Goal: Check status: Check status

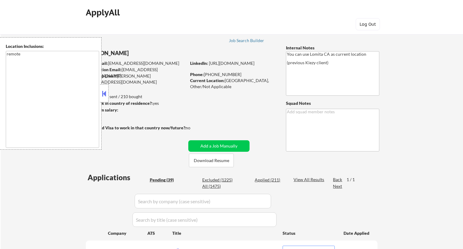
select select ""pending""
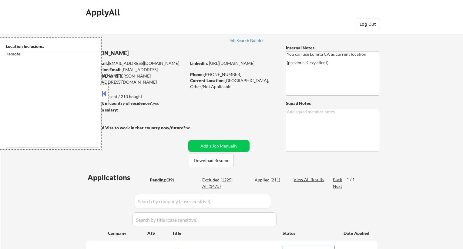
select select ""pending""
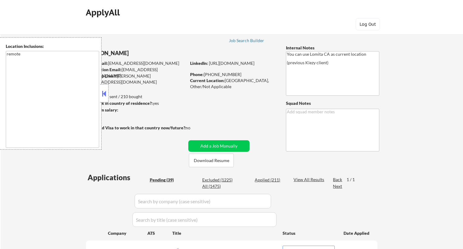
select select ""pending""
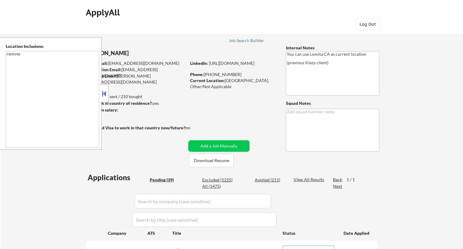
select select ""pending""
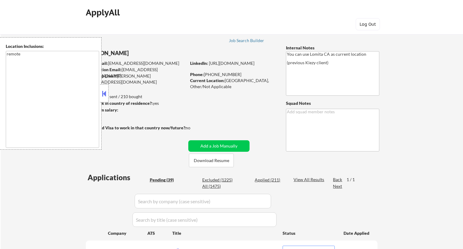
select select ""pending""
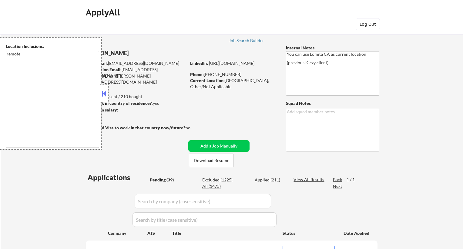
select select ""pending""
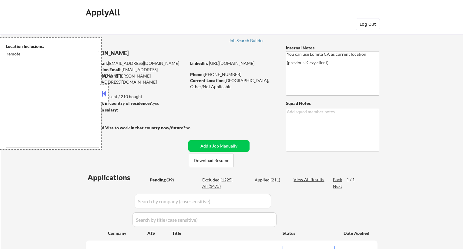
select select ""pending""
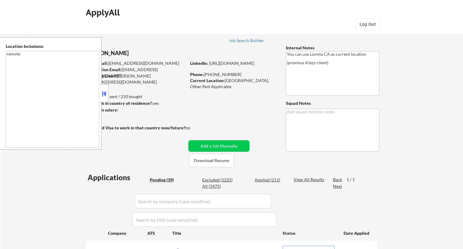
select select ""pending""
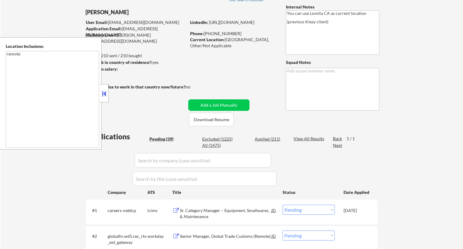
click at [266, 138] on div "Applied (211)" at bounding box center [269, 139] width 30 height 6
select select ""applied""
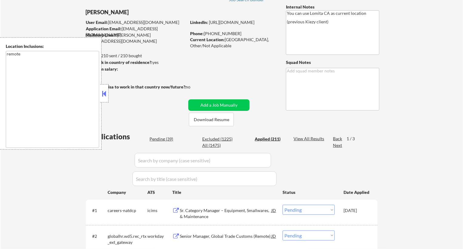
select select ""applied""
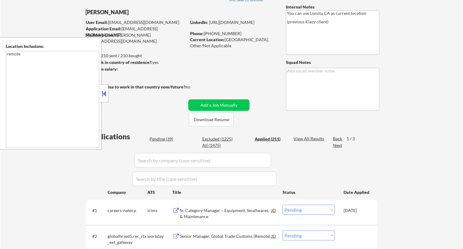
select select ""applied""
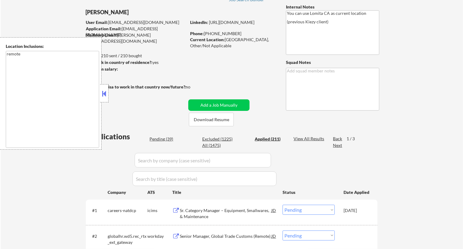
select select ""applied""
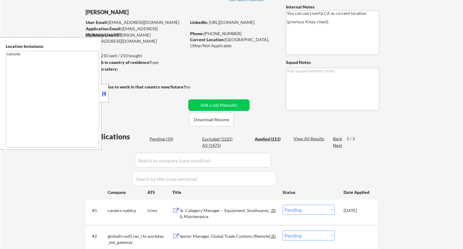
select select ""applied""
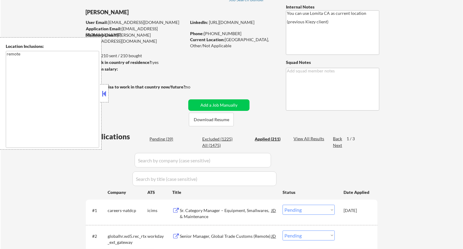
select select ""applied""
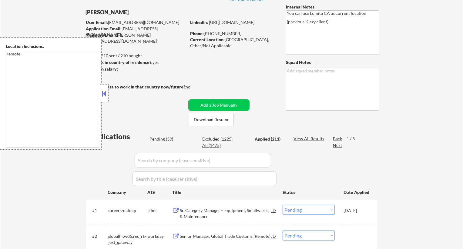
select select ""applied""
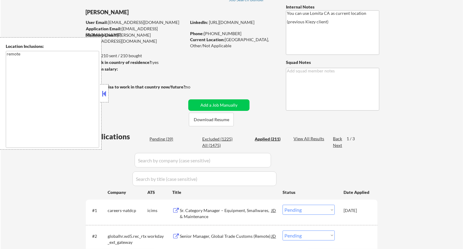
select select ""applied""
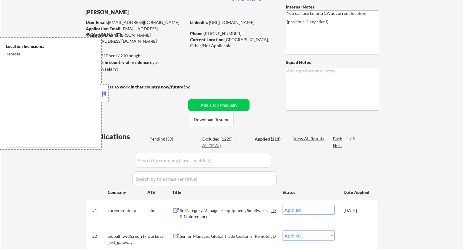
select select ""applied""
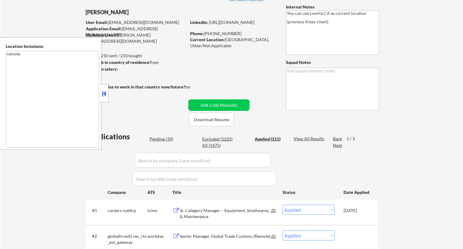
select select ""applied""
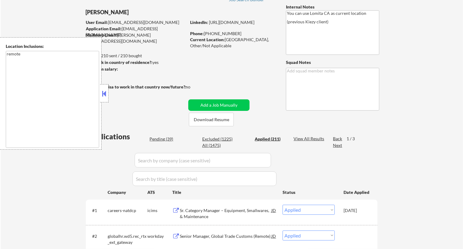
select select ""applied""
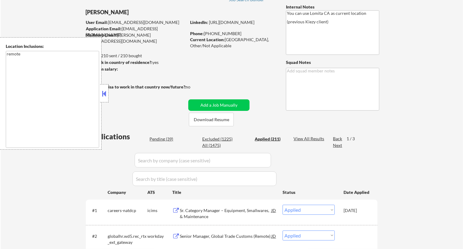
select select ""applied""
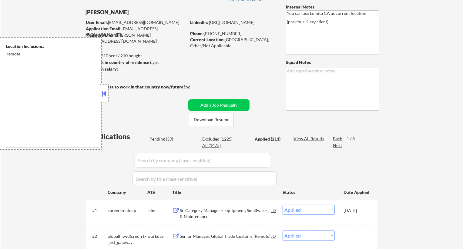
select select ""applied""
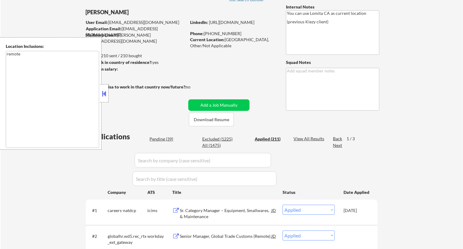
select select ""applied""
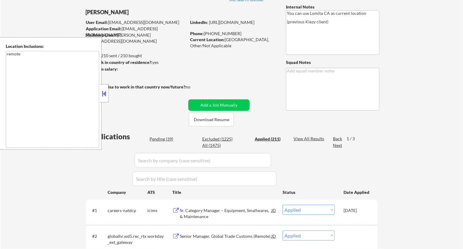
select select ""applied""
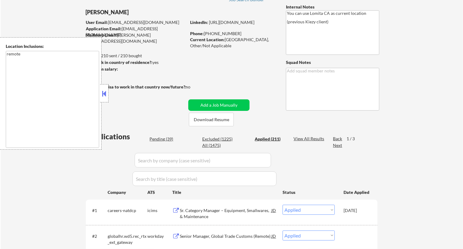
select select ""applied""
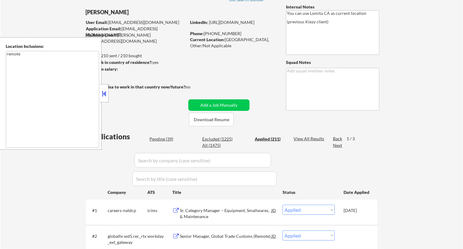
select select ""applied""
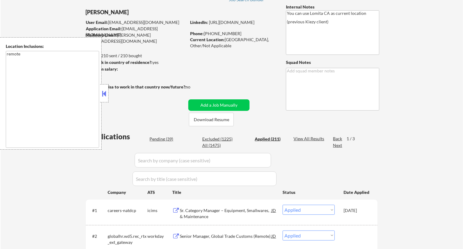
select select ""applied""
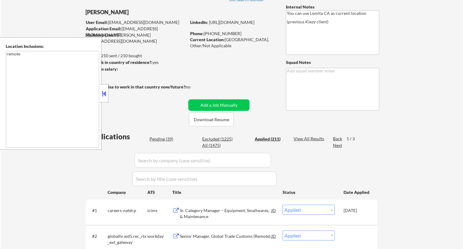
select select ""applied""
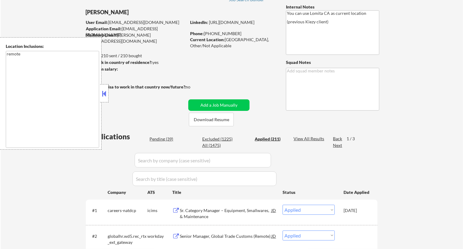
select select ""applied""
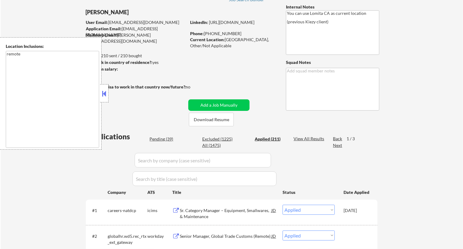
select select ""applied""
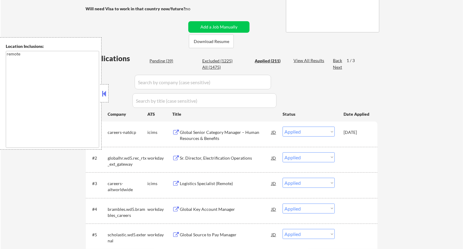
click at [275, 62] on div "Applied (211)" at bounding box center [269, 61] width 30 height 6
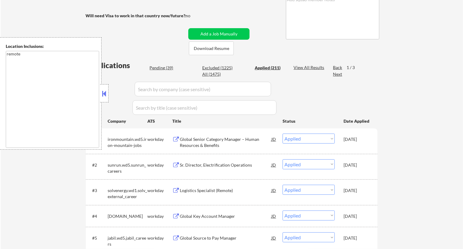
scroll to position [70, 0]
